Goal: Check status: Check status

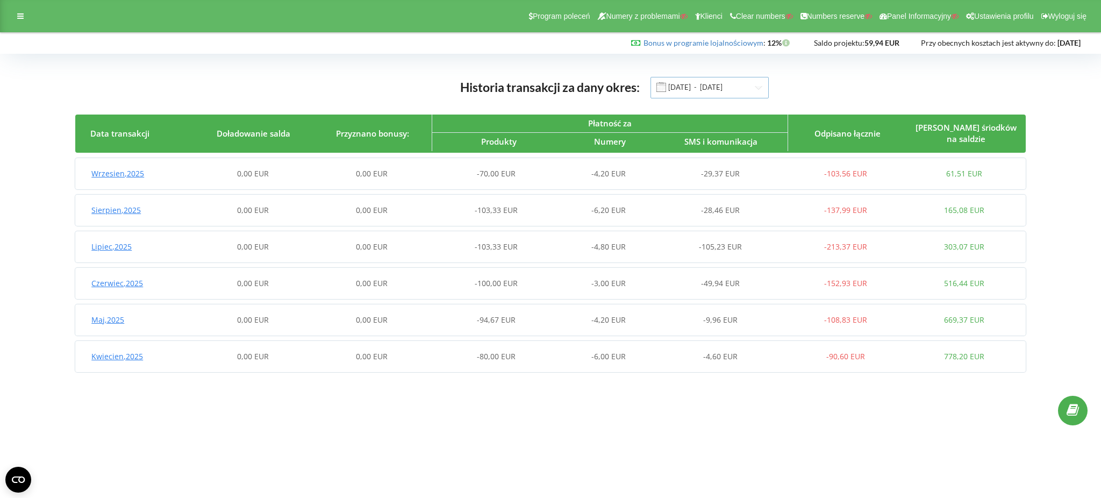
click at [711, 90] on input "01.04.2025 - 22.09.2025" at bounding box center [710, 88] width 118 height 22
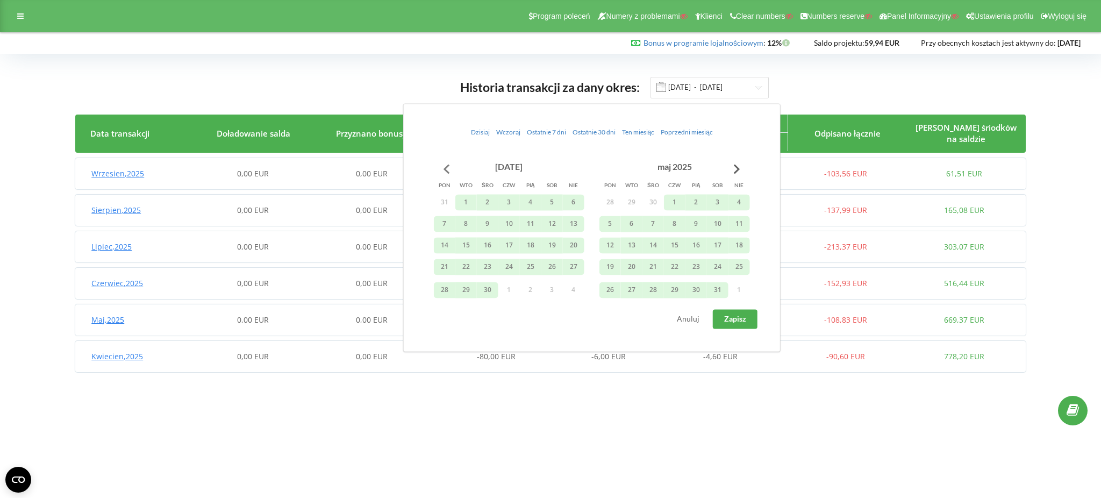
click at [444, 166] on button "Go to previous month" at bounding box center [447, 169] width 22 height 22
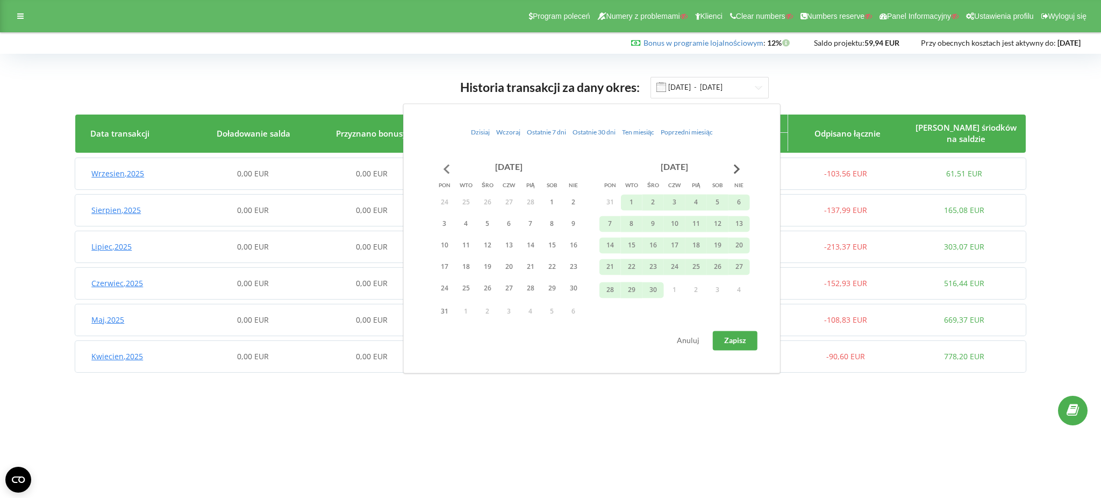
click at [444, 166] on button "Go to previous month" at bounding box center [447, 169] width 22 height 22
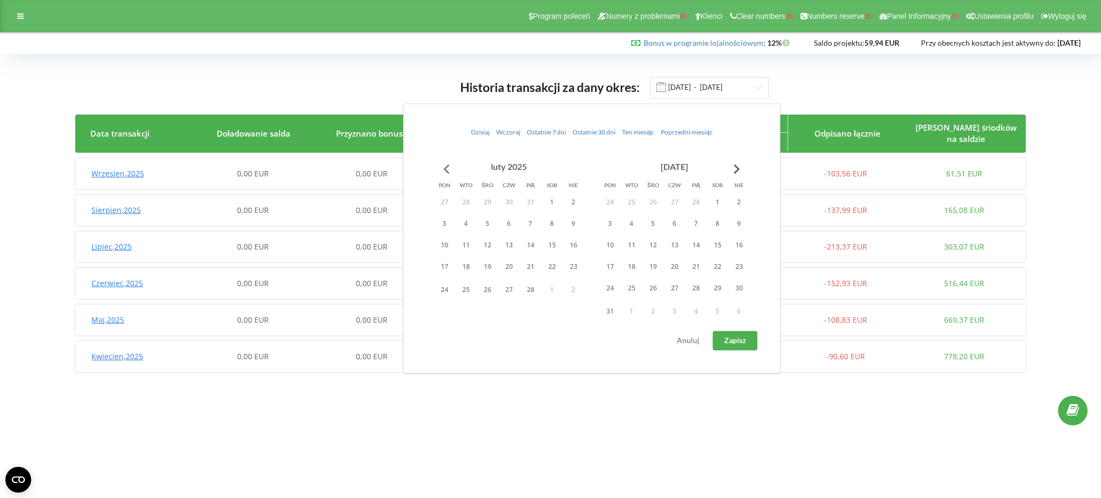
click at [444, 166] on button "Go to previous month" at bounding box center [447, 169] width 22 height 22
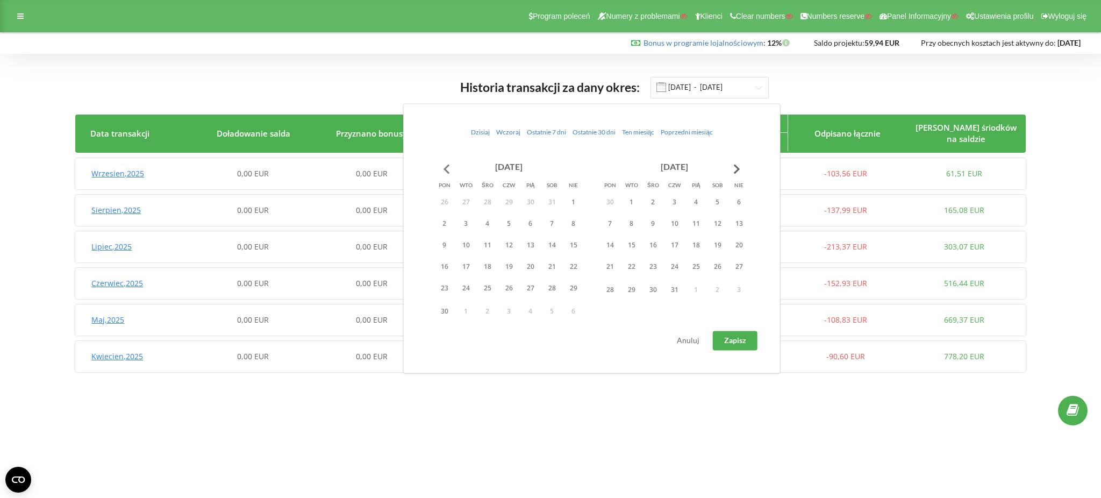
click at [444, 166] on button "Go to previous month" at bounding box center [447, 169] width 22 height 22
click at [514, 194] on button "1" at bounding box center [509, 202] width 22 height 16
click at [718, 159] on div "Dzisiaj Wczoraj Ostatnie 7 dni Ostatnie 30 dni Ten miesiąc Poprzedni miesiąc si…" at bounding box center [591, 238] width 377 height 270
click at [730, 167] on button "Go to next month" at bounding box center [737, 169] width 22 height 22
click at [731, 167] on button "Go to next month" at bounding box center [737, 169] width 22 height 22
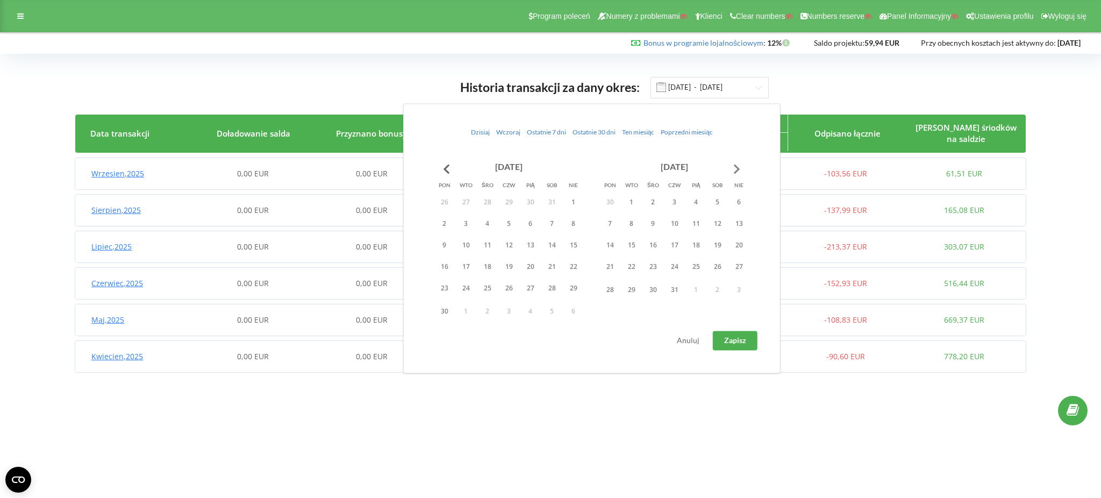
click at [731, 167] on button "Go to next month" at bounding box center [737, 169] width 22 height 22
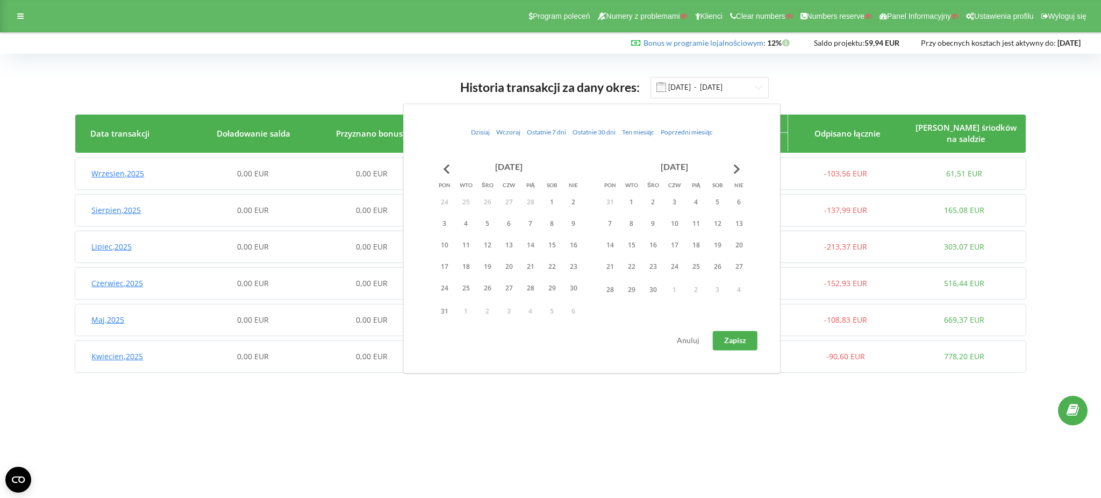
drag, startPoint x: 658, startPoint y: 292, endPoint x: 670, endPoint y: 294, distance: 12.4
click at [658, 292] on button "30" at bounding box center [653, 290] width 22 height 16
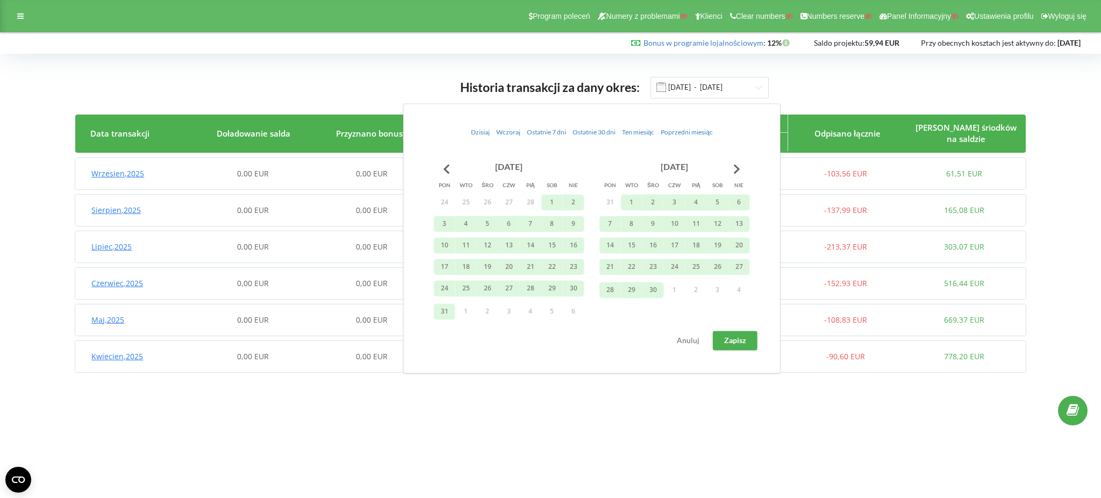
click at [738, 333] on button "Zapisz" at bounding box center [735, 340] width 45 height 19
type input "01.08.2024 - 30.04.2025"
click at [245, 279] on span "1 004,88 EUR" at bounding box center [253, 283] width 47 height 10
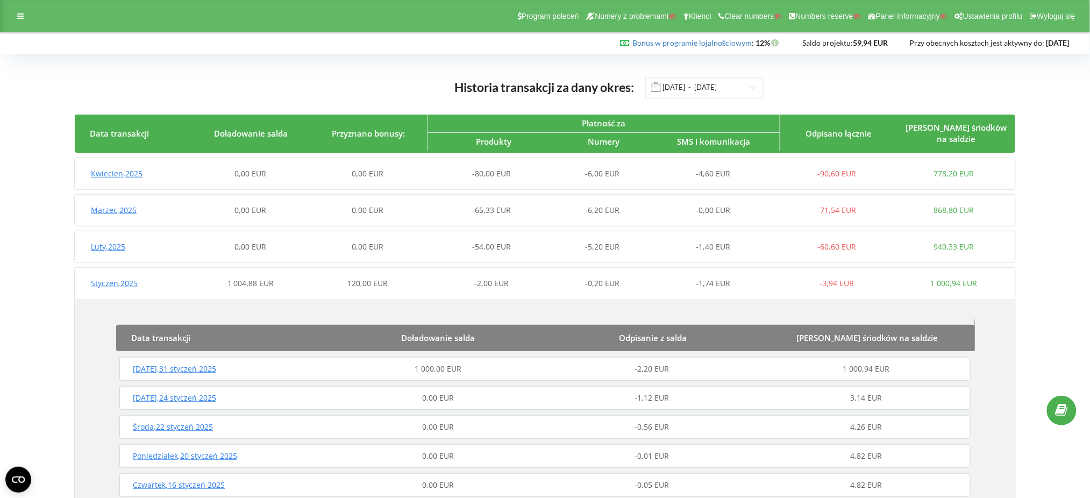
click at [313, 365] on div "Piątek , 31 styczeń 2025" at bounding box center [224, 368] width 214 height 11
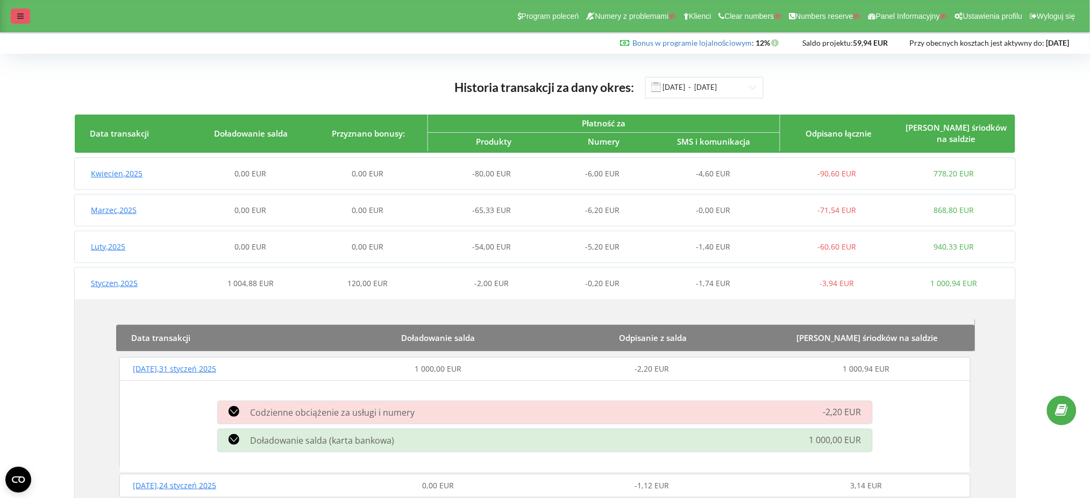
click at [23, 20] on icon at bounding box center [20, 16] width 6 height 8
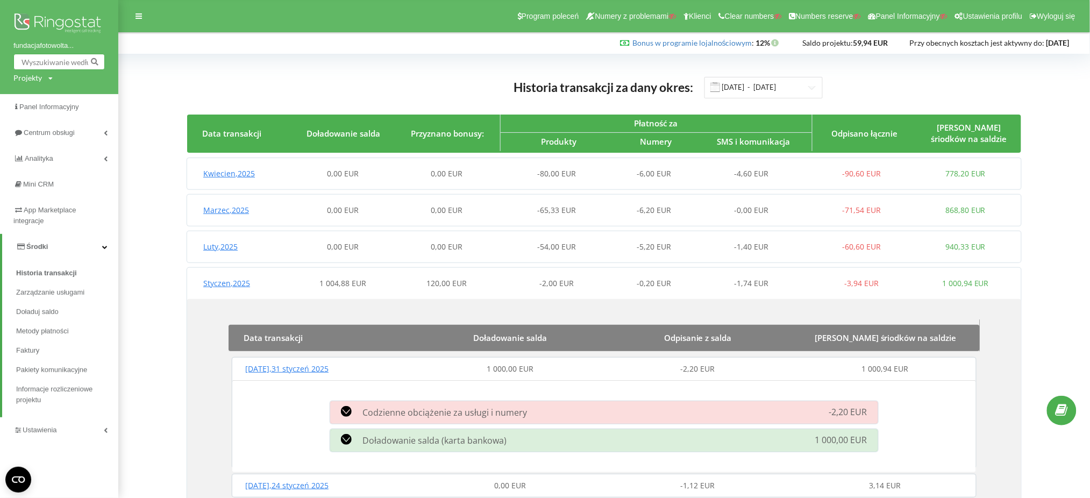
drag, startPoint x: 16, startPoint y: 69, endPoint x: 25, endPoint y: 80, distance: 14.1
click at [18, 72] on div "fundacjafotowolta... Projekty Wyszukiwanie" at bounding box center [59, 47] width 118 height 94
click at [27, 82] on div "Projekty" at bounding box center [27, 78] width 28 height 11
drag, startPoint x: 31, startPoint y: 95, endPoint x: 55, endPoint y: 107, distance: 27.4
click at [34, 98] on input "text" at bounding box center [47, 100] width 54 height 16
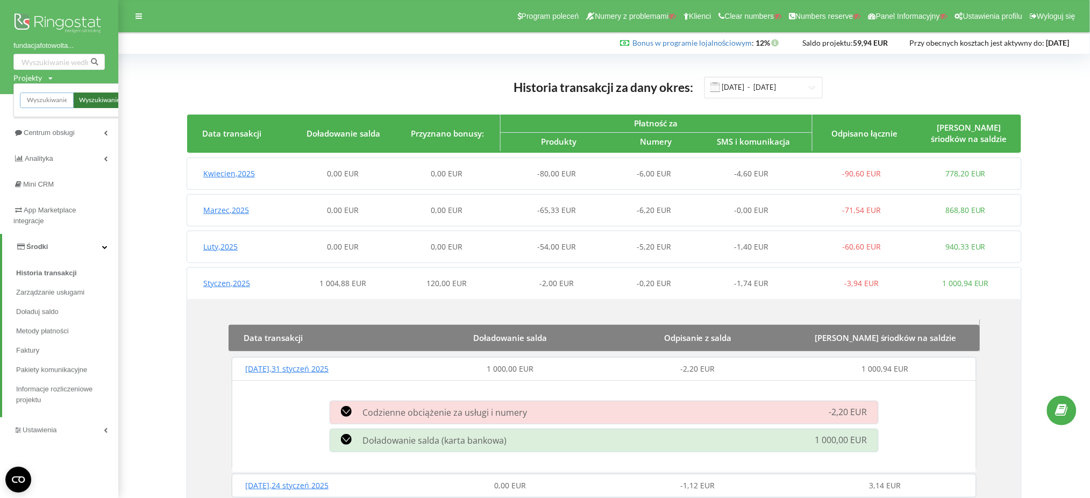
paste input "hurtownia-drewna.com"
type input "hurtownia-drewna.com"
click at [89, 98] on span "Wyszukiwanie" at bounding box center [99, 101] width 41 height 10
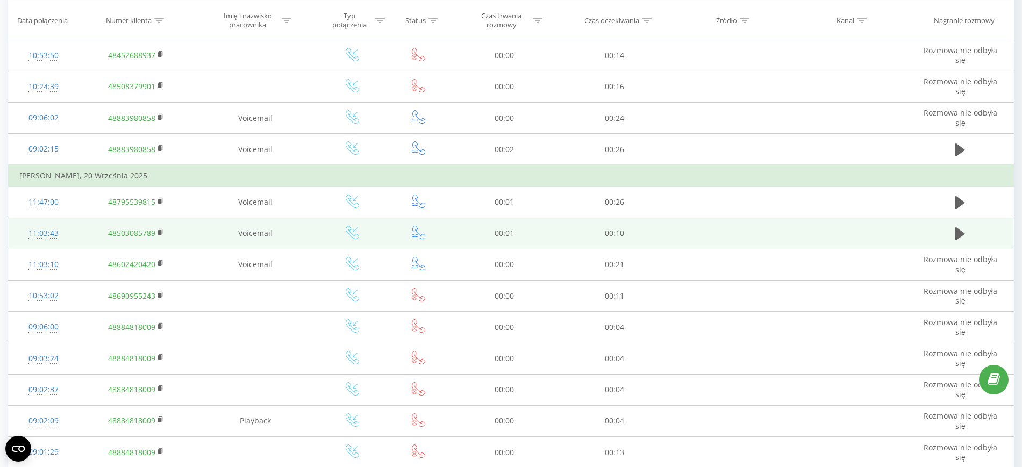
scroll to position [621, 0]
